Goal: Browse casually: Explore the website without a specific task or goal

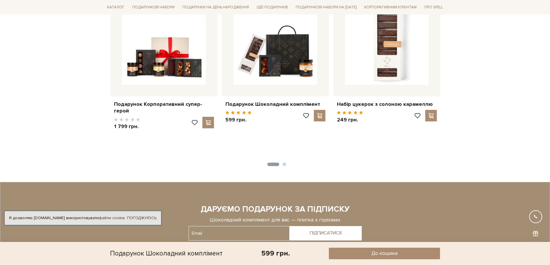
scroll to position [573, 0]
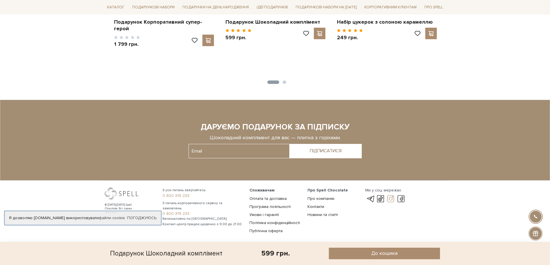
click at [392, 196] on link at bounding box center [391, 199] width 10 height 7
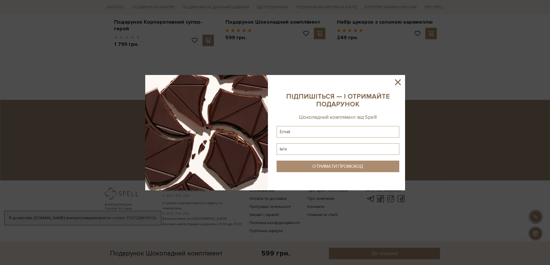
click at [400, 83] on icon at bounding box center [398, 82] width 10 height 10
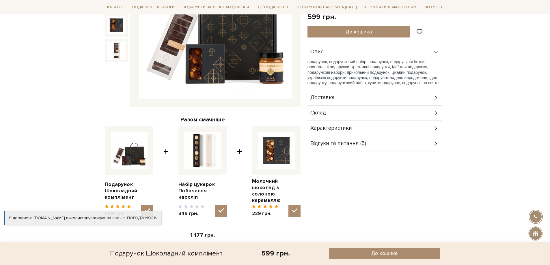
scroll to position [82, 0]
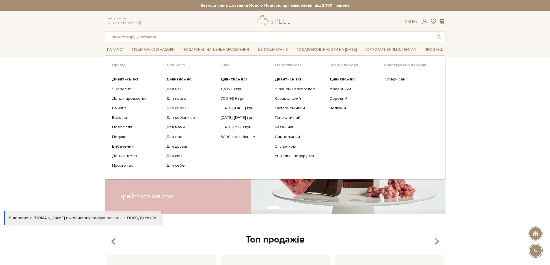
click at [172, 107] on link "Для колег" at bounding box center [191, 108] width 50 height 5
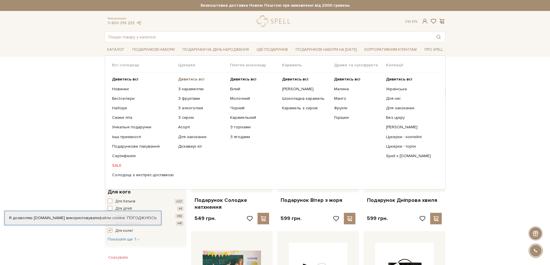
click at [189, 77] on b "Дивитись всі" at bounding box center [191, 79] width 26 height 5
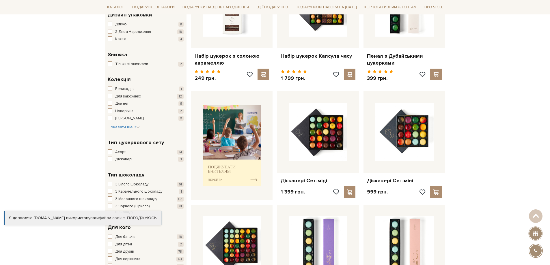
scroll to position [58, 0]
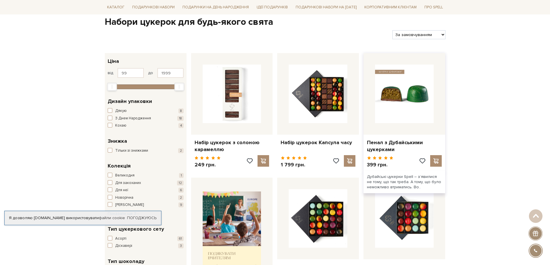
click at [403, 100] on img at bounding box center [404, 94] width 59 height 59
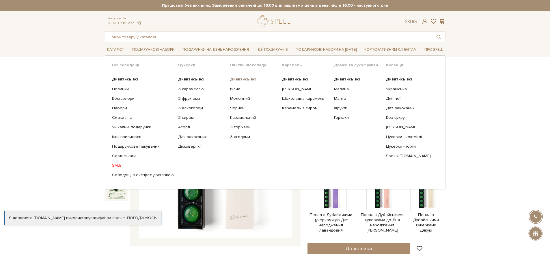
click at [237, 77] on b "Дивитись всі" at bounding box center [243, 79] width 26 height 5
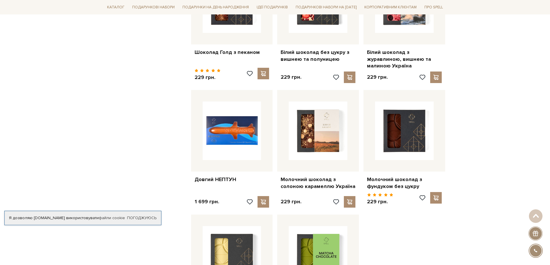
scroll to position [635, 0]
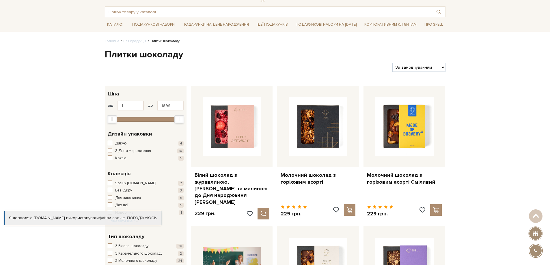
scroll to position [0, 0]
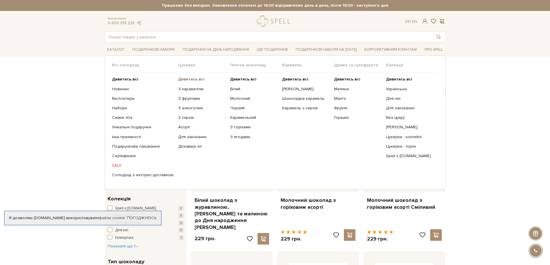
click at [193, 79] on b "Дивитись всі" at bounding box center [191, 79] width 26 height 5
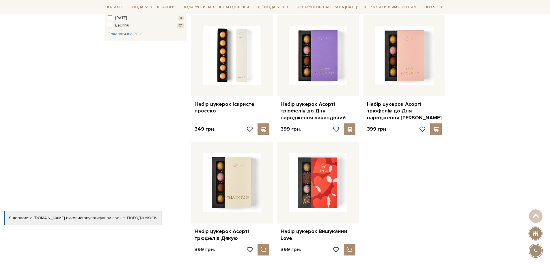
scroll to position [491, 0]
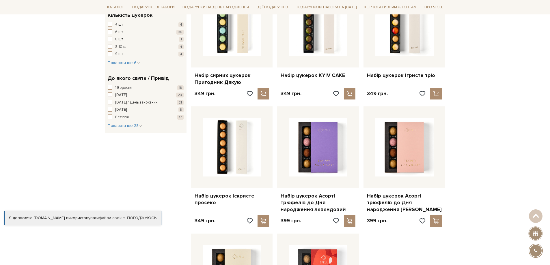
click at [533, 74] on div "Головна Вся продукція Сети цукерок Набори цукерок для будь-якого свята Фільтри …" at bounding box center [275, 208] width 550 height 1270
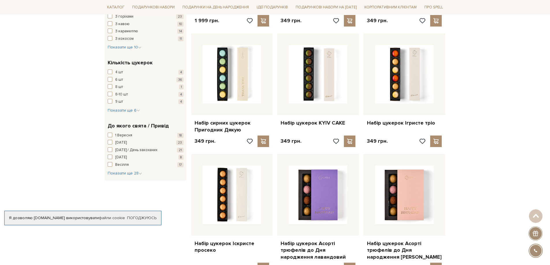
scroll to position [433, 0]
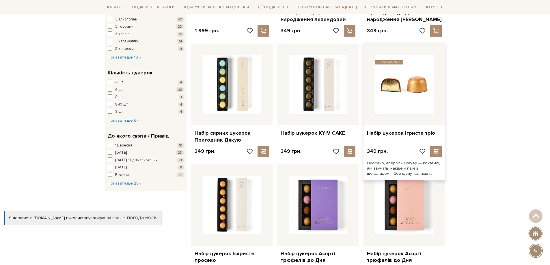
click at [396, 98] on img at bounding box center [404, 84] width 59 height 59
